Goal: Navigation & Orientation: Understand site structure

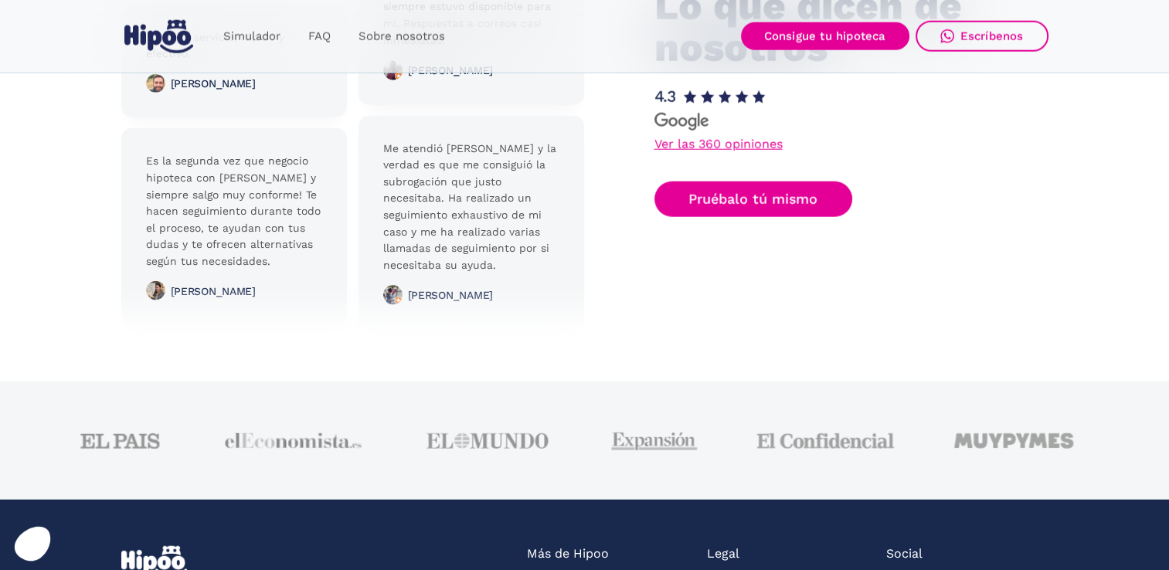
scroll to position [3990, 0]
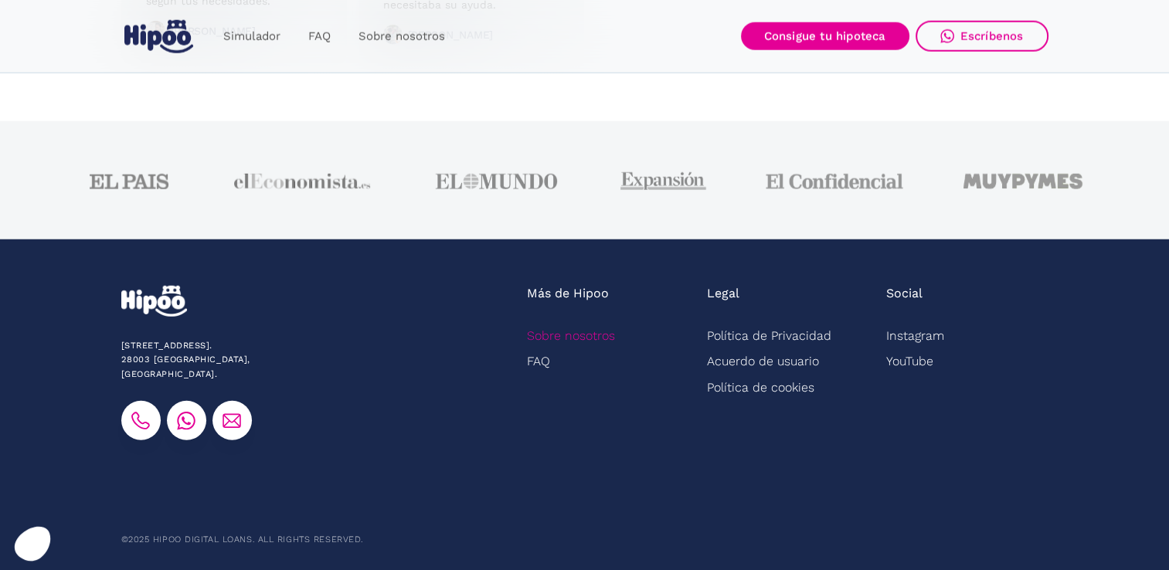
click at [551, 338] on link "Sobre nosotros" at bounding box center [571, 335] width 88 height 25
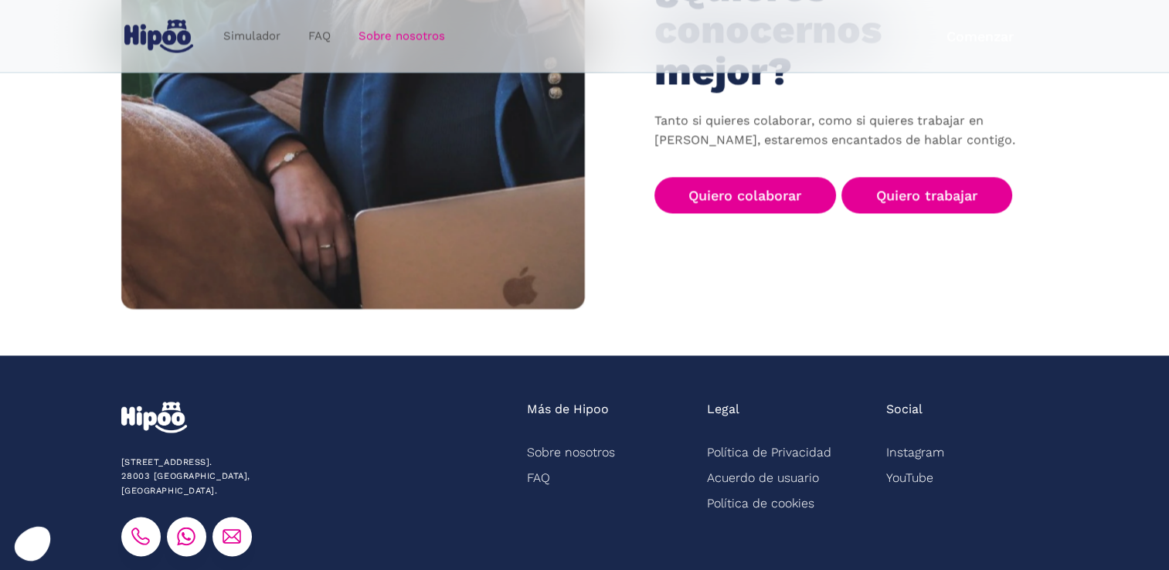
scroll to position [2546, 0]
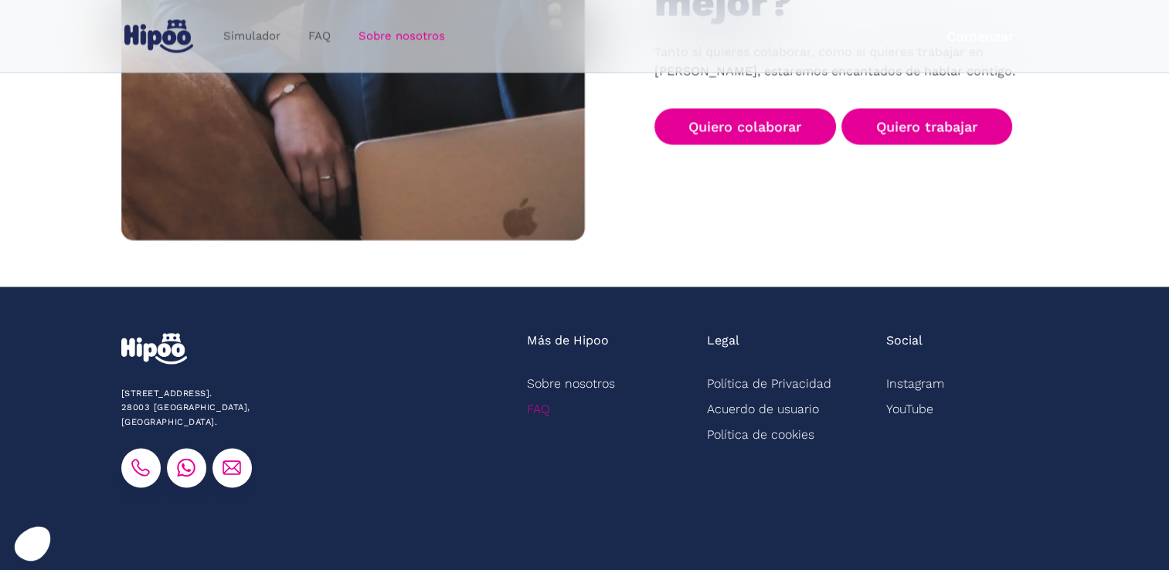
click at [536, 396] on link "FAQ" at bounding box center [538, 408] width 23 height 25
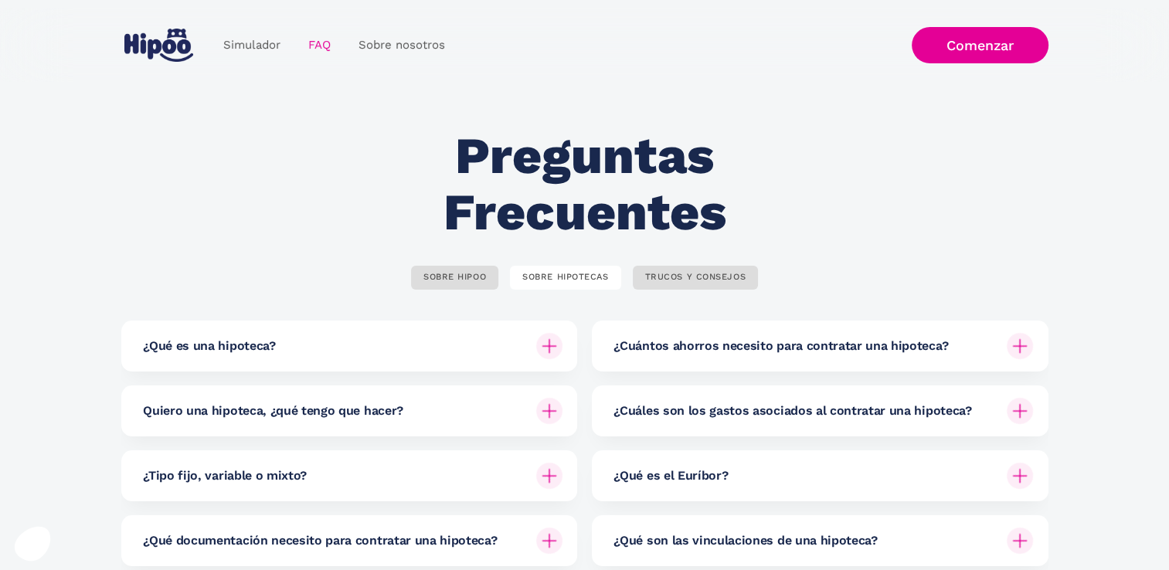
click at [155, 44] on img "home" at bounding box center [158, 45] width 69 height 33
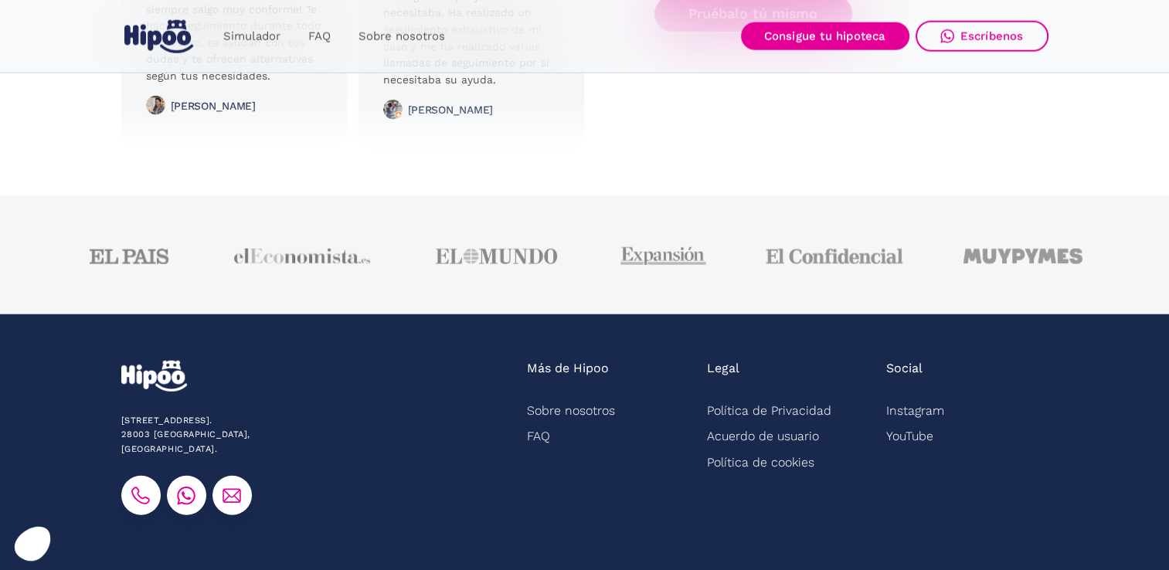
scroll to position [3917, 0]
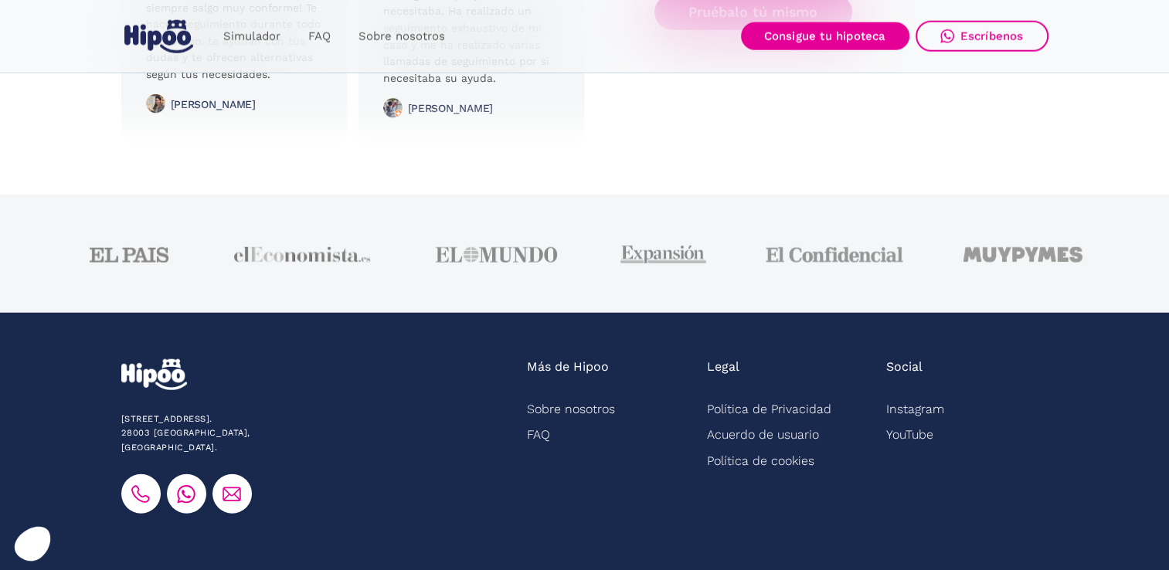
click at [141, 261] on img at bounding box center [130, 254] width 80 height 15
click at [487, 253] on img at bounding box center [496, 254] width 123 height 15
